Goal: Information Seeking & Learning: Learn about a topic

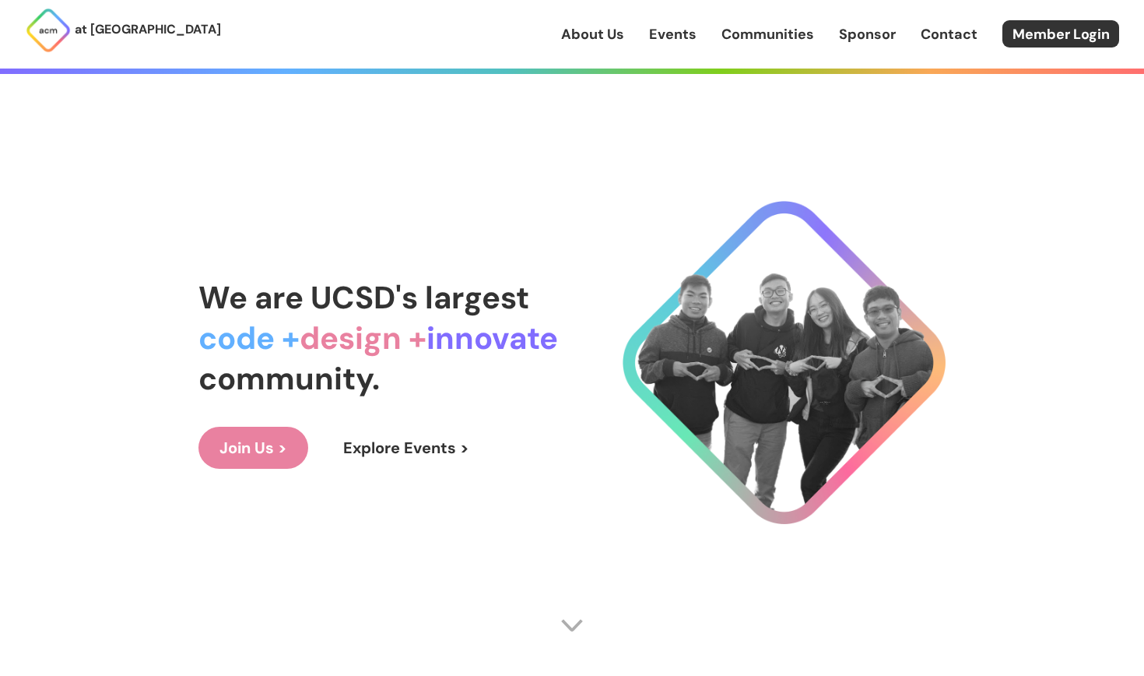
click at [776, 32] on link "Communities" at bounding box center [768, 34] width 93 height 20
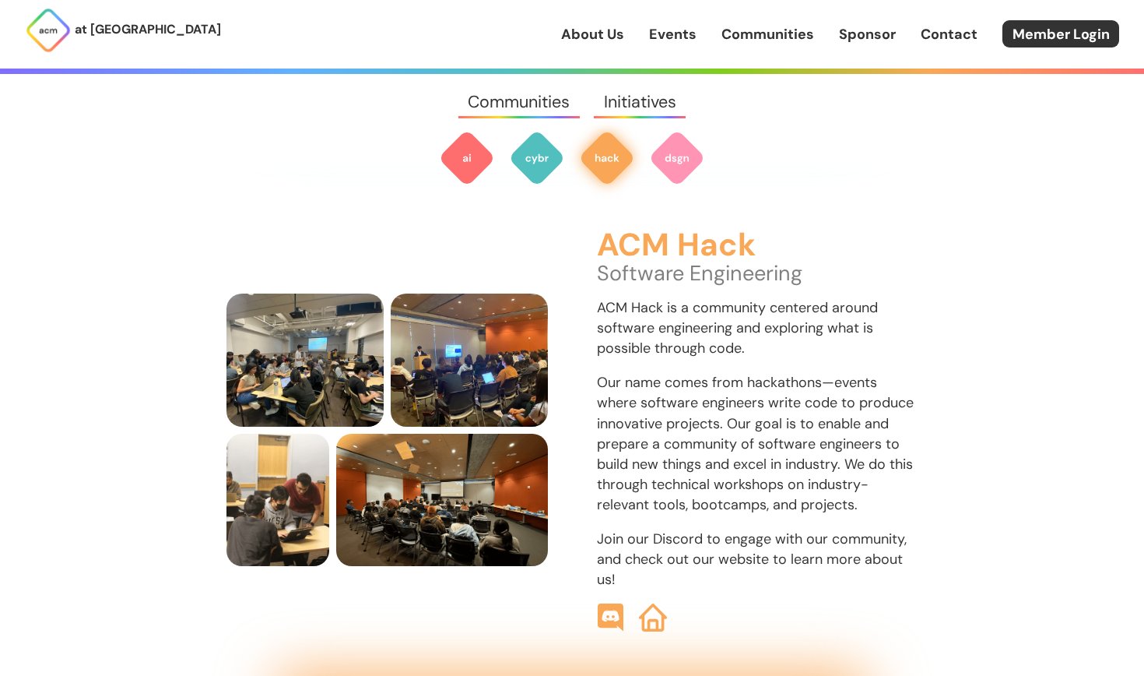
scroll to position [1675, 0]
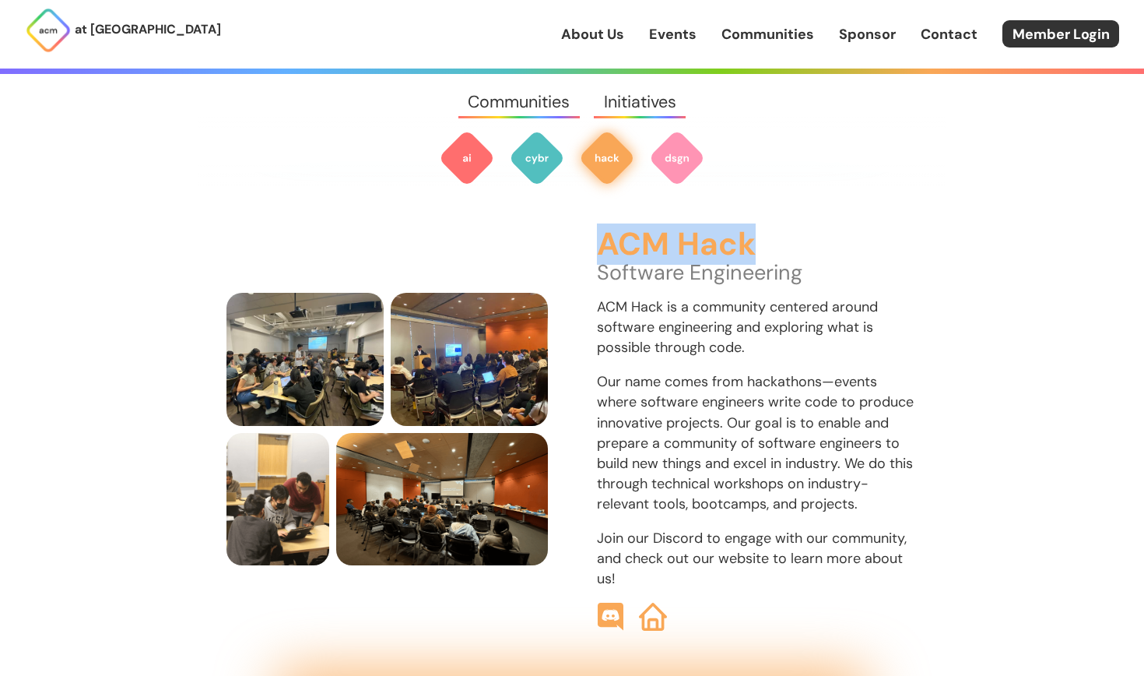
drag, startPoint x: 605, startPoint y: 227, endPoint x: 798, endPoint y: 227, distance: 193.1
click at [799, 227] on h3 "ACM Hack" at bounding box center [758, 244] width 322 height 35
click at [723, 330] on p "ACM Hack is a community centered around software engineering and exploring what…" at bounding box center [758, 327] width 322 height 61
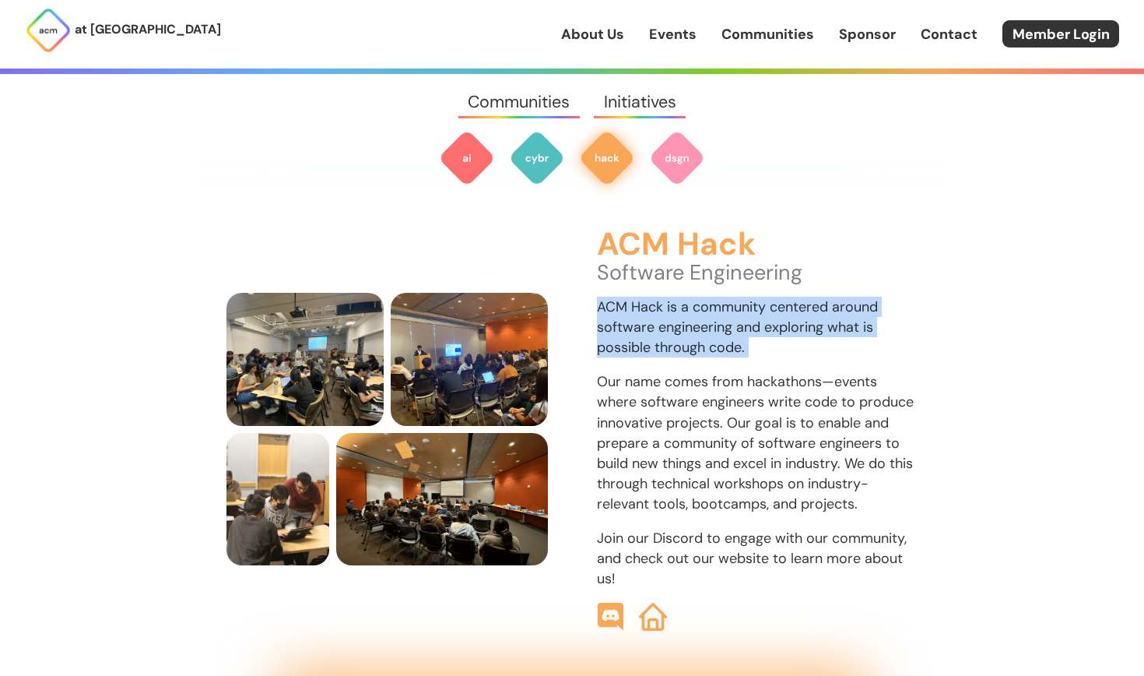
click at [723, 330] on p "ACM Hack is a community centered around software engineering and exploring what…" at bounding box center [758, 327] width 322 height 61
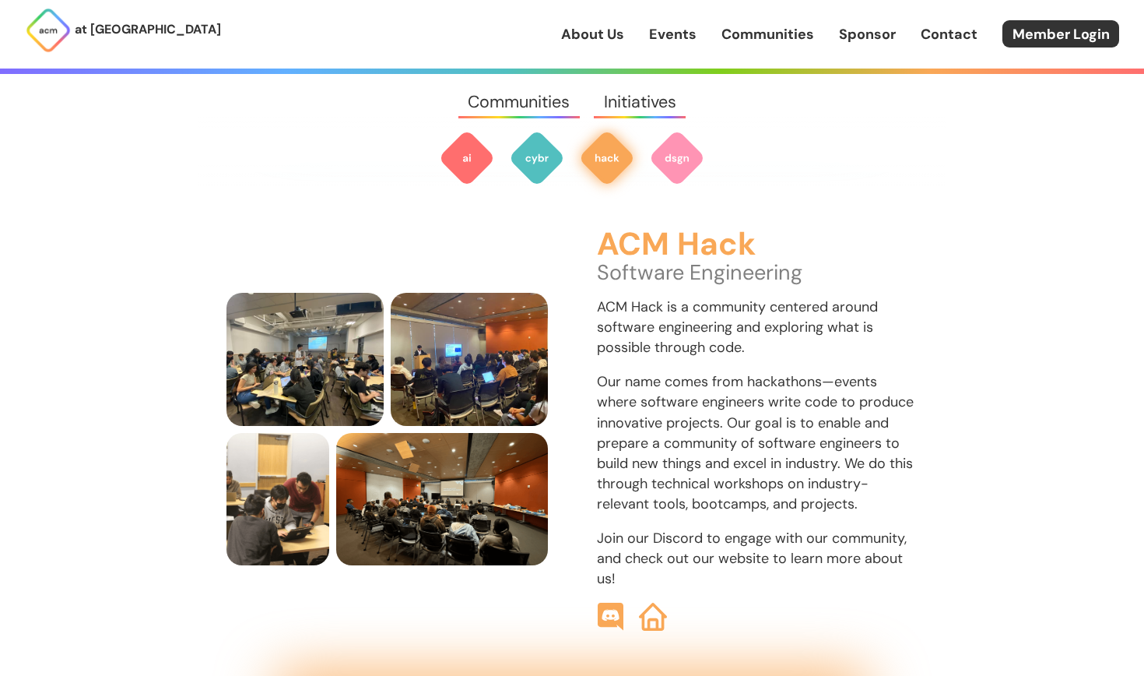
click at [730, 407] on p "Our name comes from hackathons—events where software engineers write code to pr…" at bounding box center [758, 442] width 322 height 142
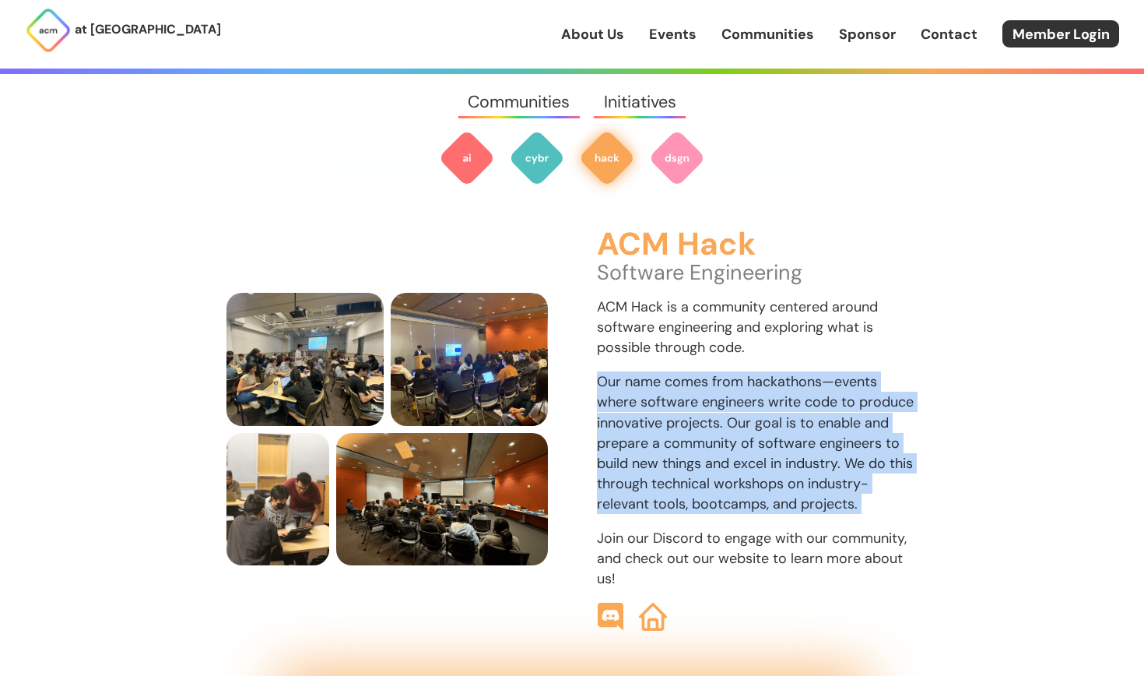
click at [730, 407] on p "Our name comes from hackathons—events where software engineers write code to pr…" at bounding box center [758, 442] width 322 height 142
click at [687, 417] on p "Our name comes from hackathons—events where software engineers write code to pr…" at bounding box center [758, 442] width 322 height 142
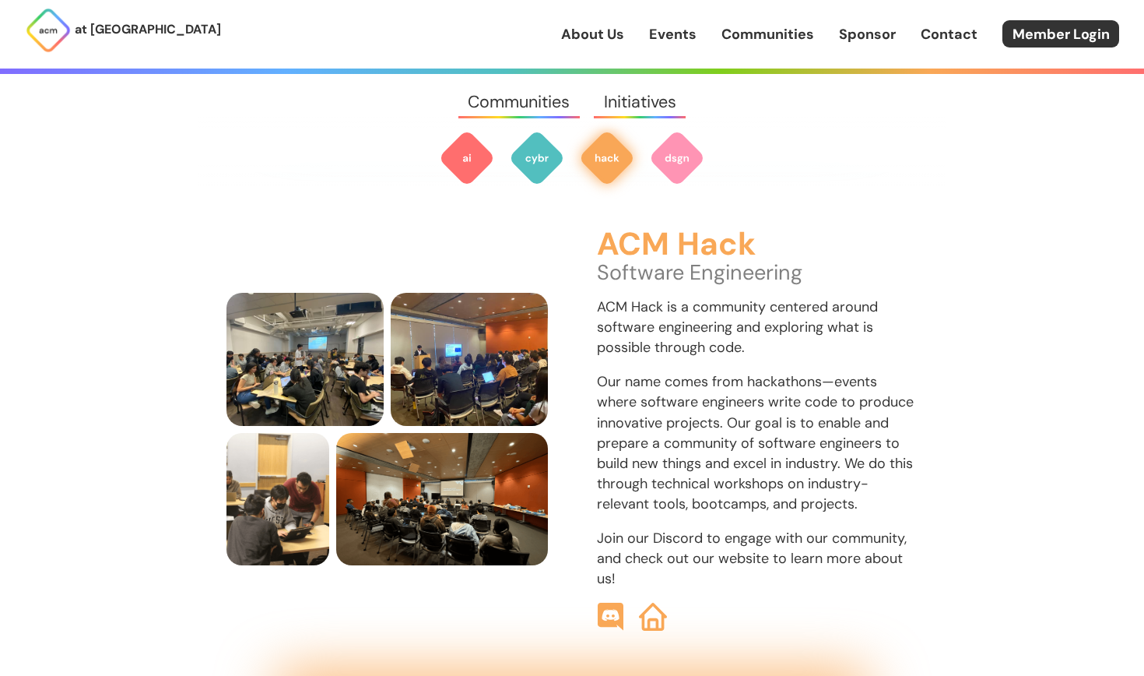
click at [646, 227] on h3 "ACM Hack" at bounding box center [758, 244] width 322 height 35
click at [748, 451] on p "Our name comes from hackathons—events where software engineers write code to pr…" at bounding box center [758, 442] width 322 height 142
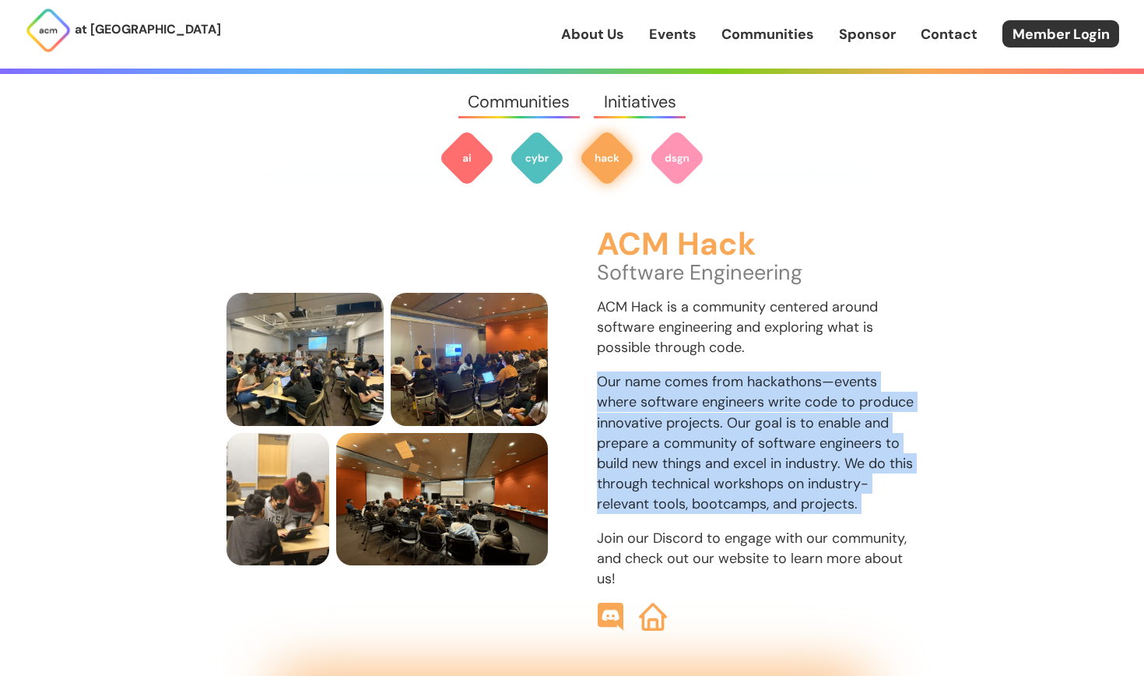
click at [748, 451] on p "Our name comes from hackathons—events where software engineers write code to pr…" at bounding box center [758, 442] width 322 height 142
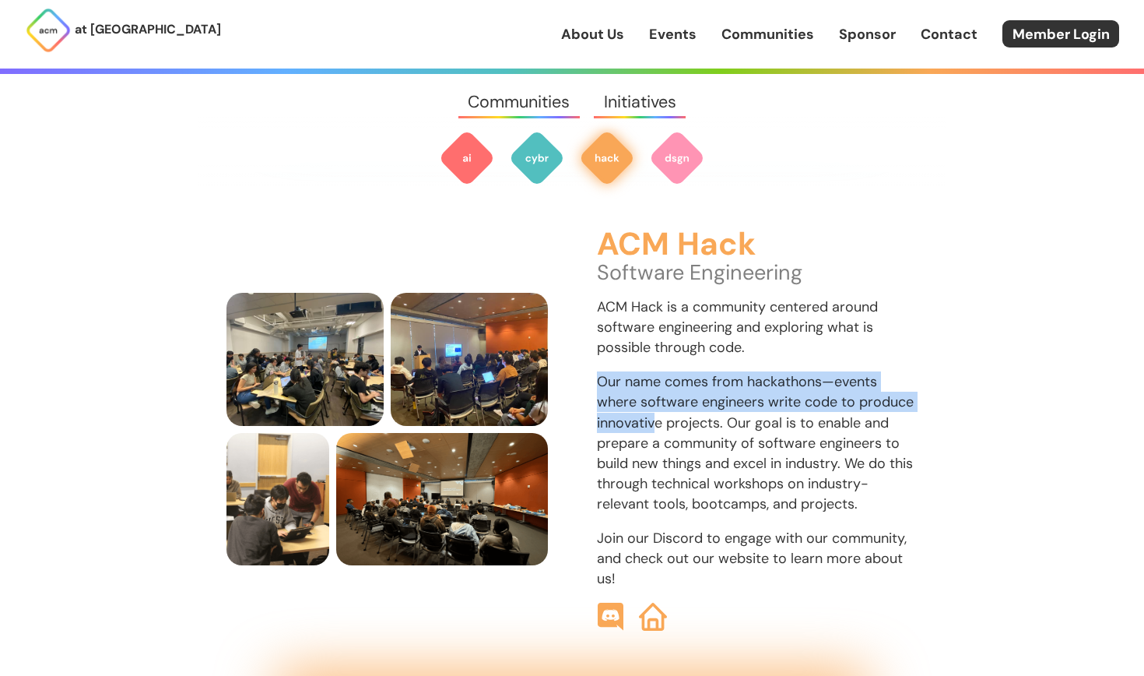
drag, startPoint x: 656, startPoint y: 402, endPoint x: 874, endPoint y: 417, distance: 219.3
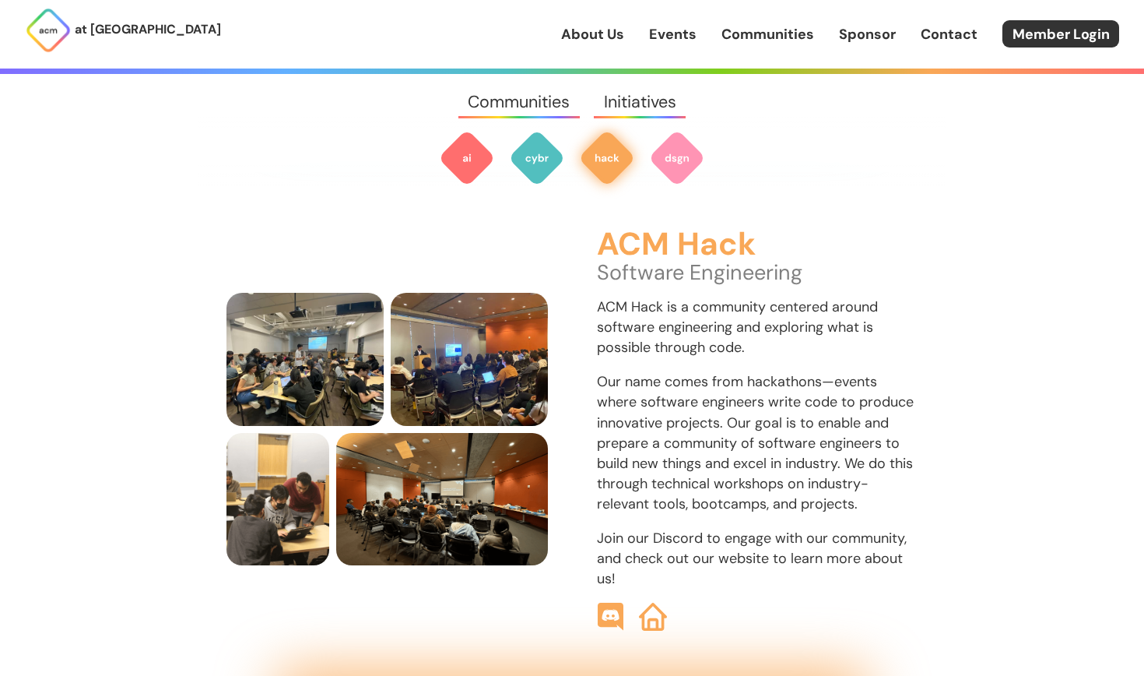
click at [813, 451] on p "Our name comes from hackathons—events where software engineers write code to pr…" at bounding box center [758, 442] width 322 height 142
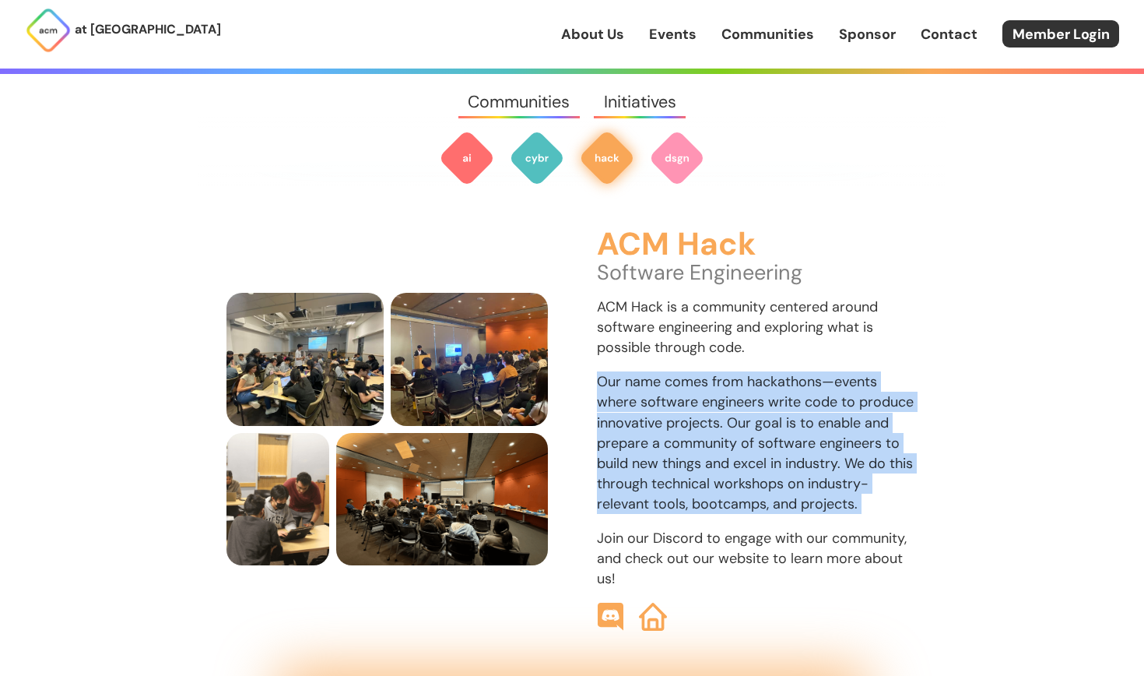
click at [813, 451] on p "Our name comes from hackathons—events where software engineers write code to pr…" at bounding box center [758, 442] width 322 height 142
click at [837, 409] on p "Our name comes from hackathons—events where software engineers write code to pr…" at bounding box center [758, 442] width 322 height 142
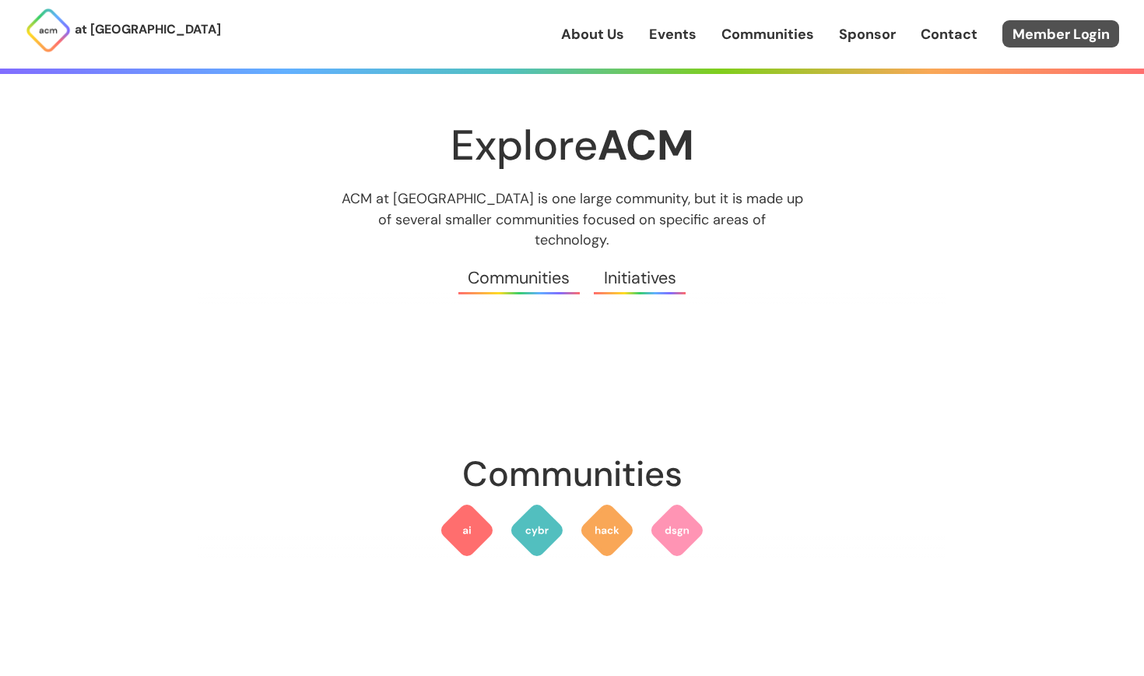
scroll to position [-1, 0]
click at [1032, 26] on link "Member Login" at bounding box center [1061, 33] width 117 height 27
